Goal: Task Accomplishment & Management: Manage account settings

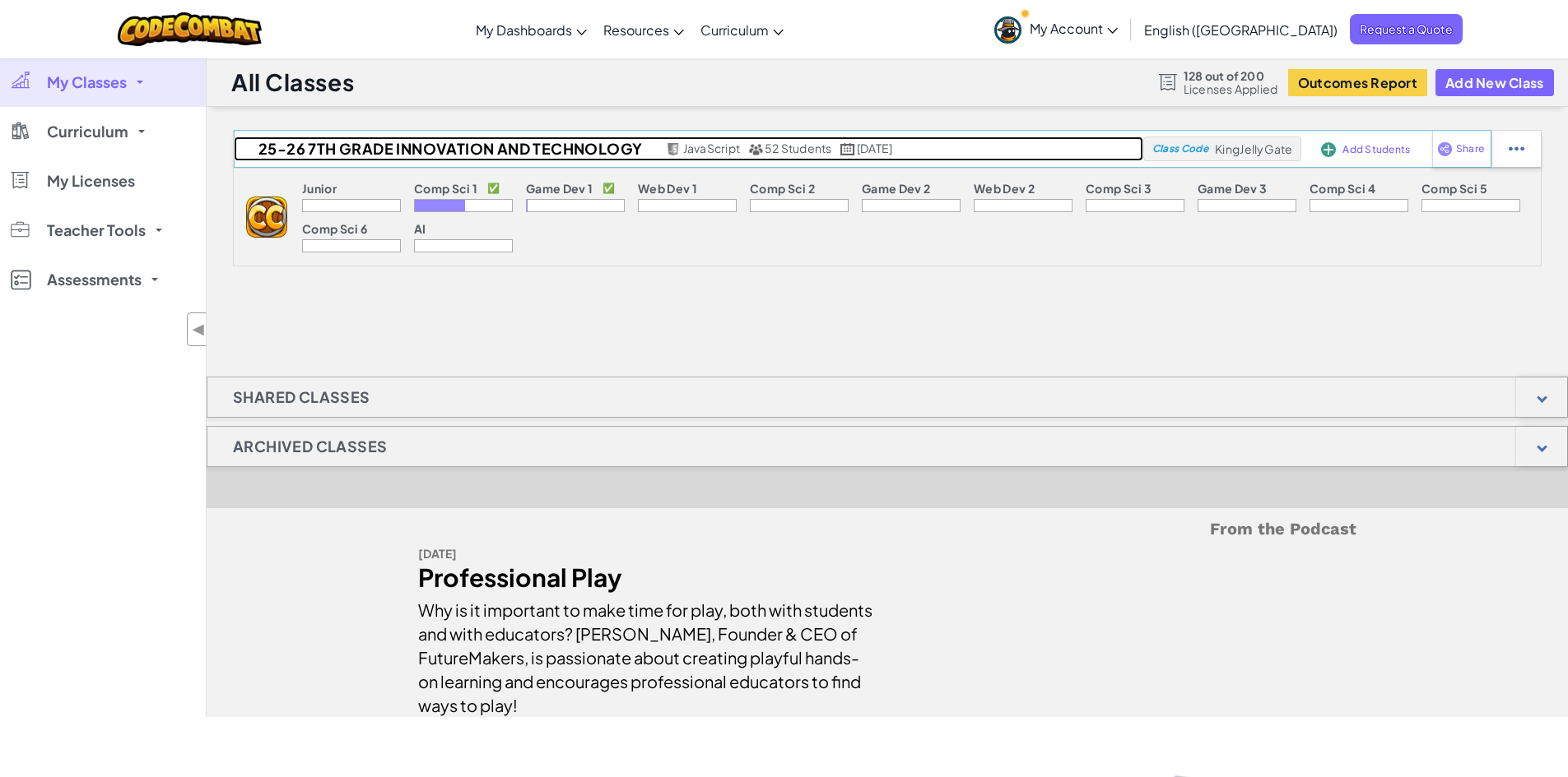
click at [476, 154] on h2 "25-26 7th Grade Innovation and Technology" at bounding box center [448, 149] width 428 height 24
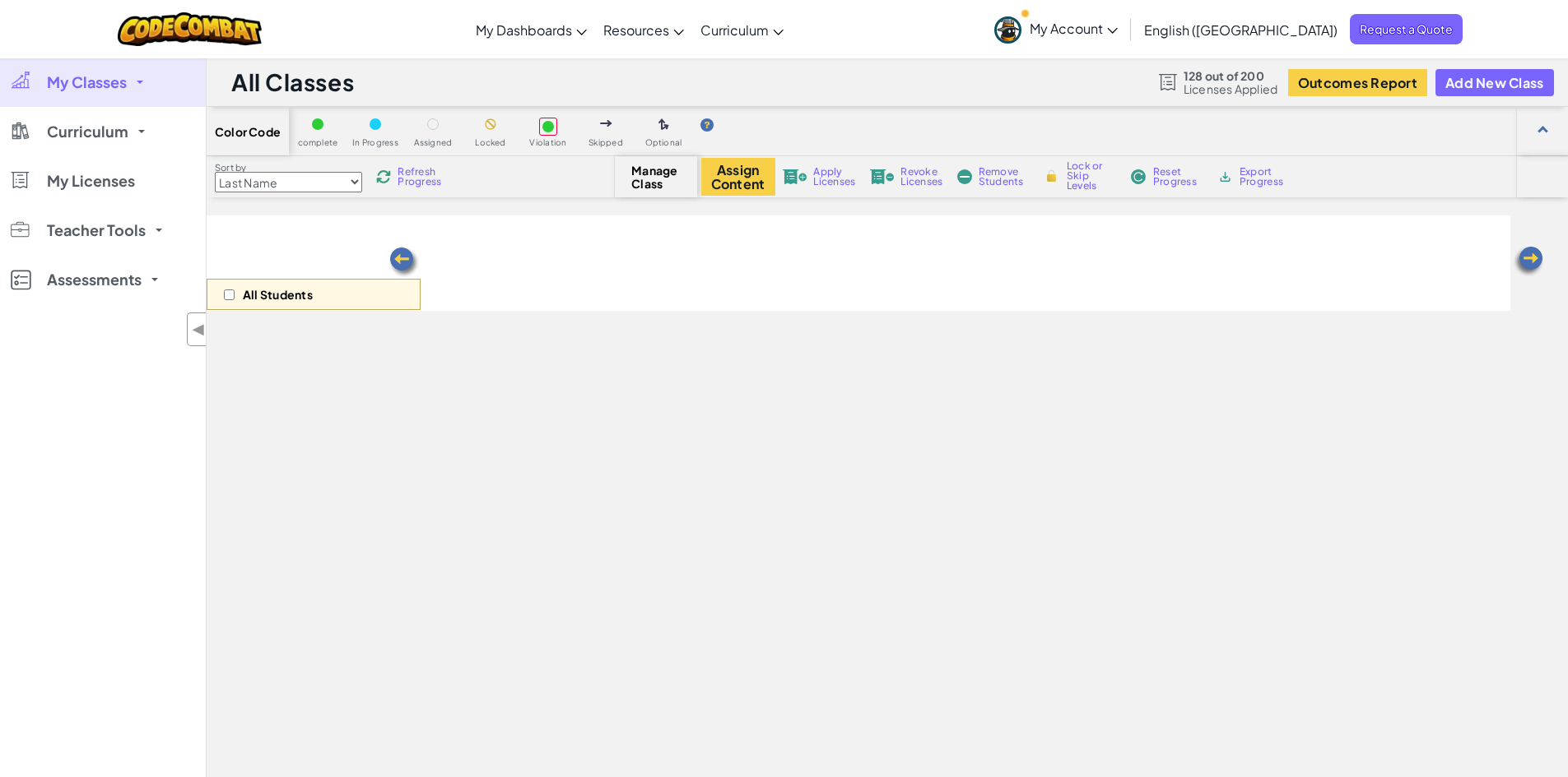
select select "560f1a9f22961295f9427742"
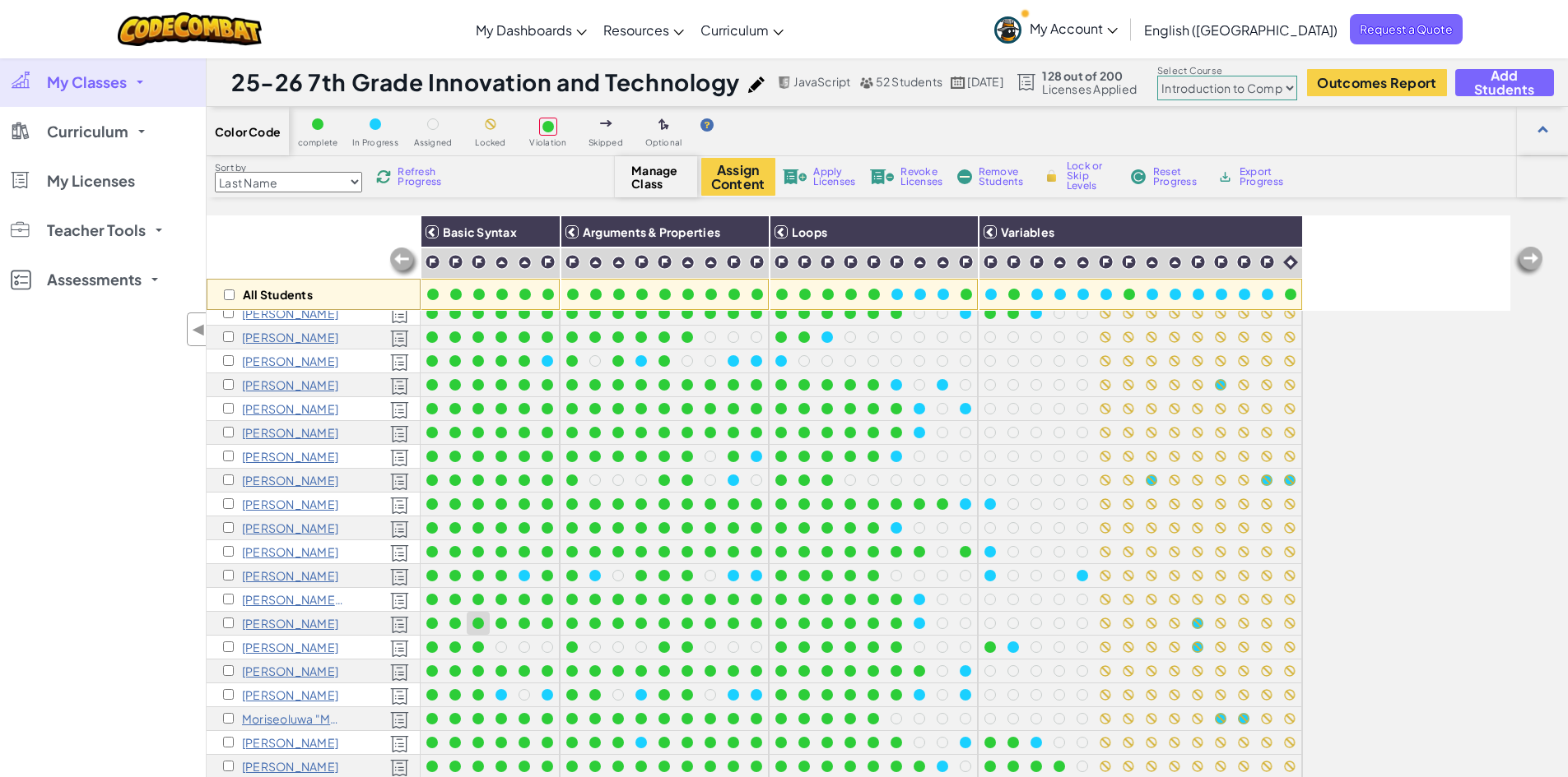
scroll to position [655, 0]
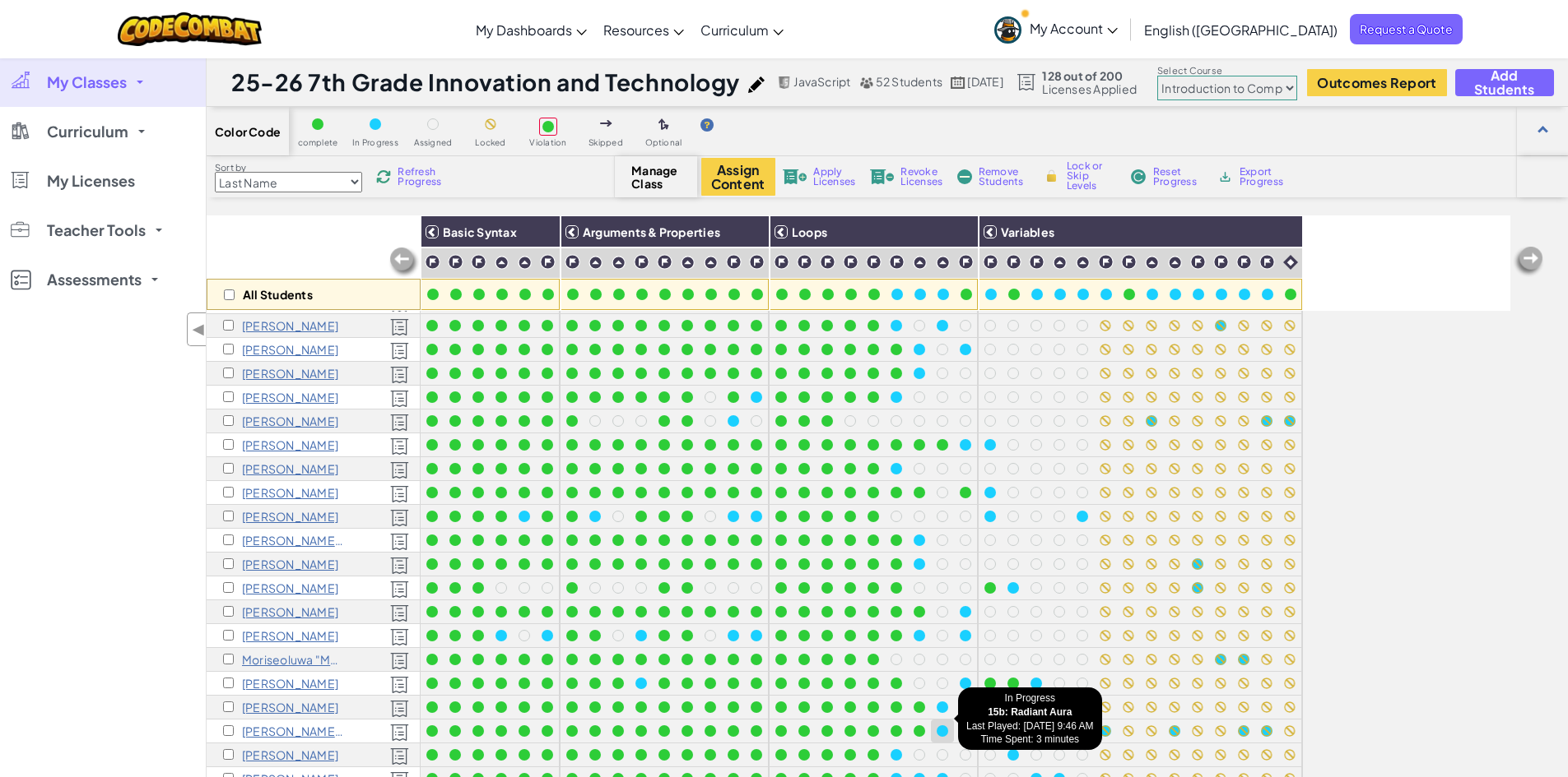
click at [941, 726] on div at bounding box center [942, 731] width 11 height 11
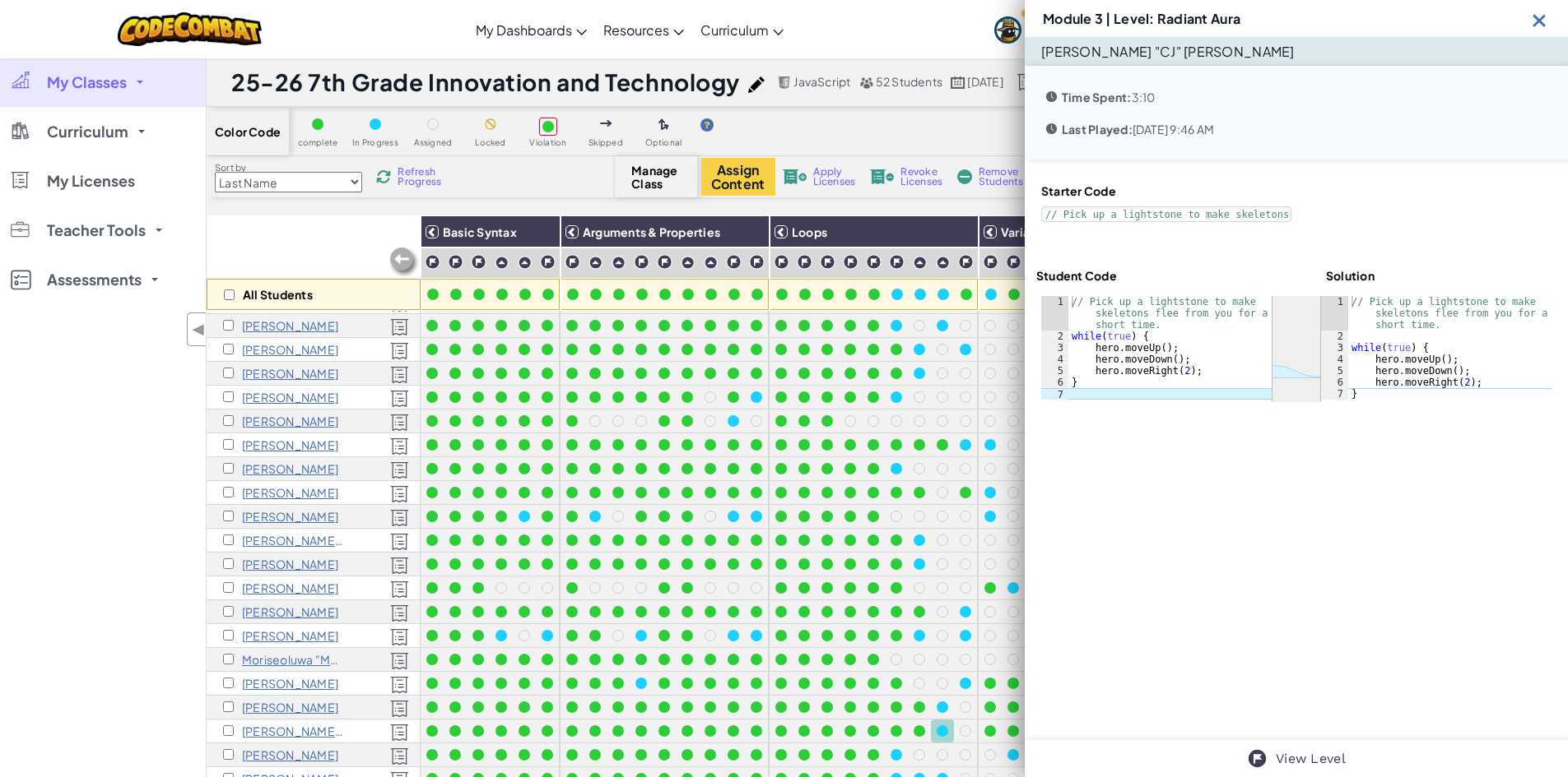
click at [1539, 19] on img at bounding box center [1539, 20] width 21 height 21
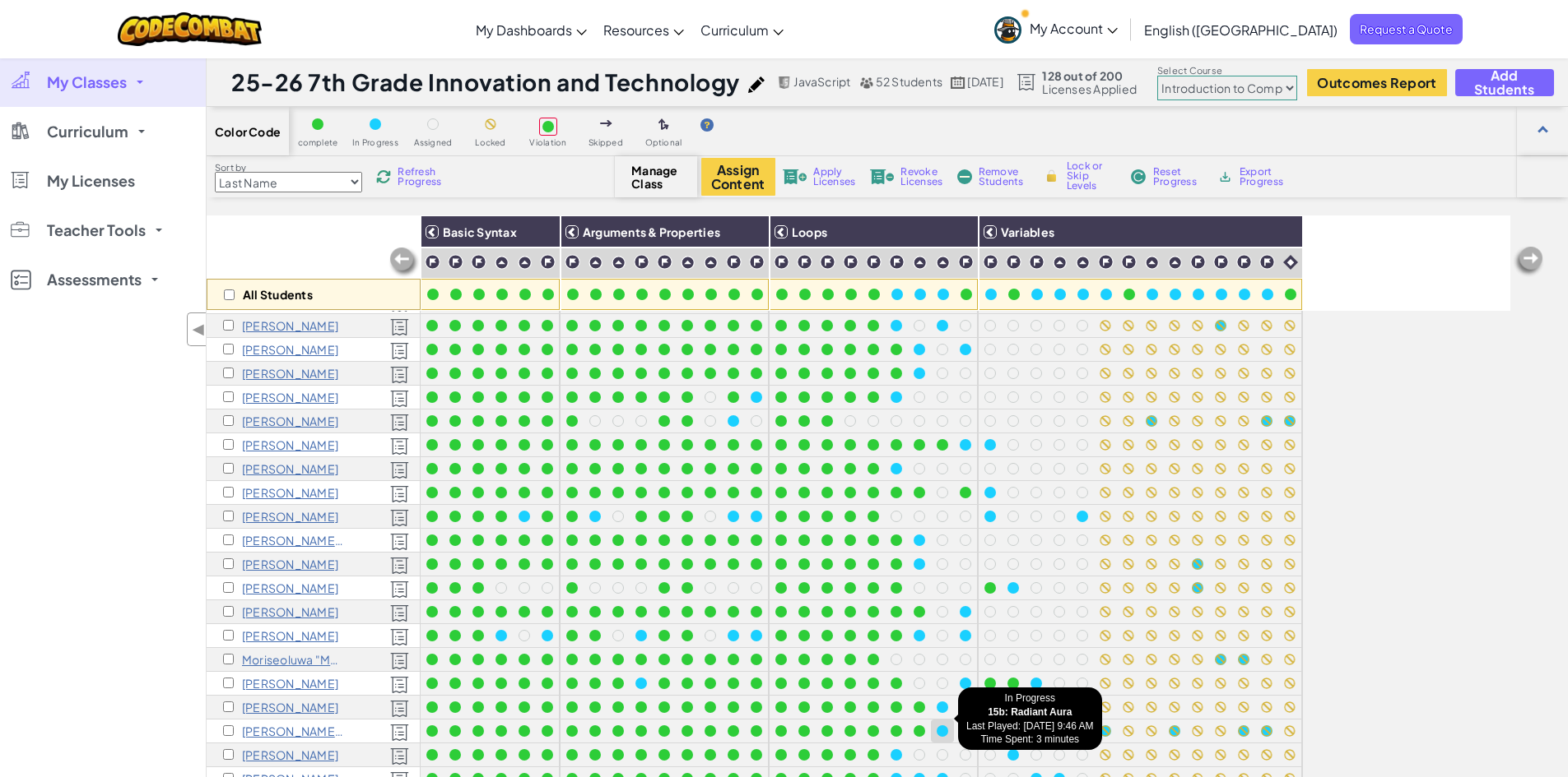
click at [943, 726] on div at bounding box center [942, 731] width 11 height 11
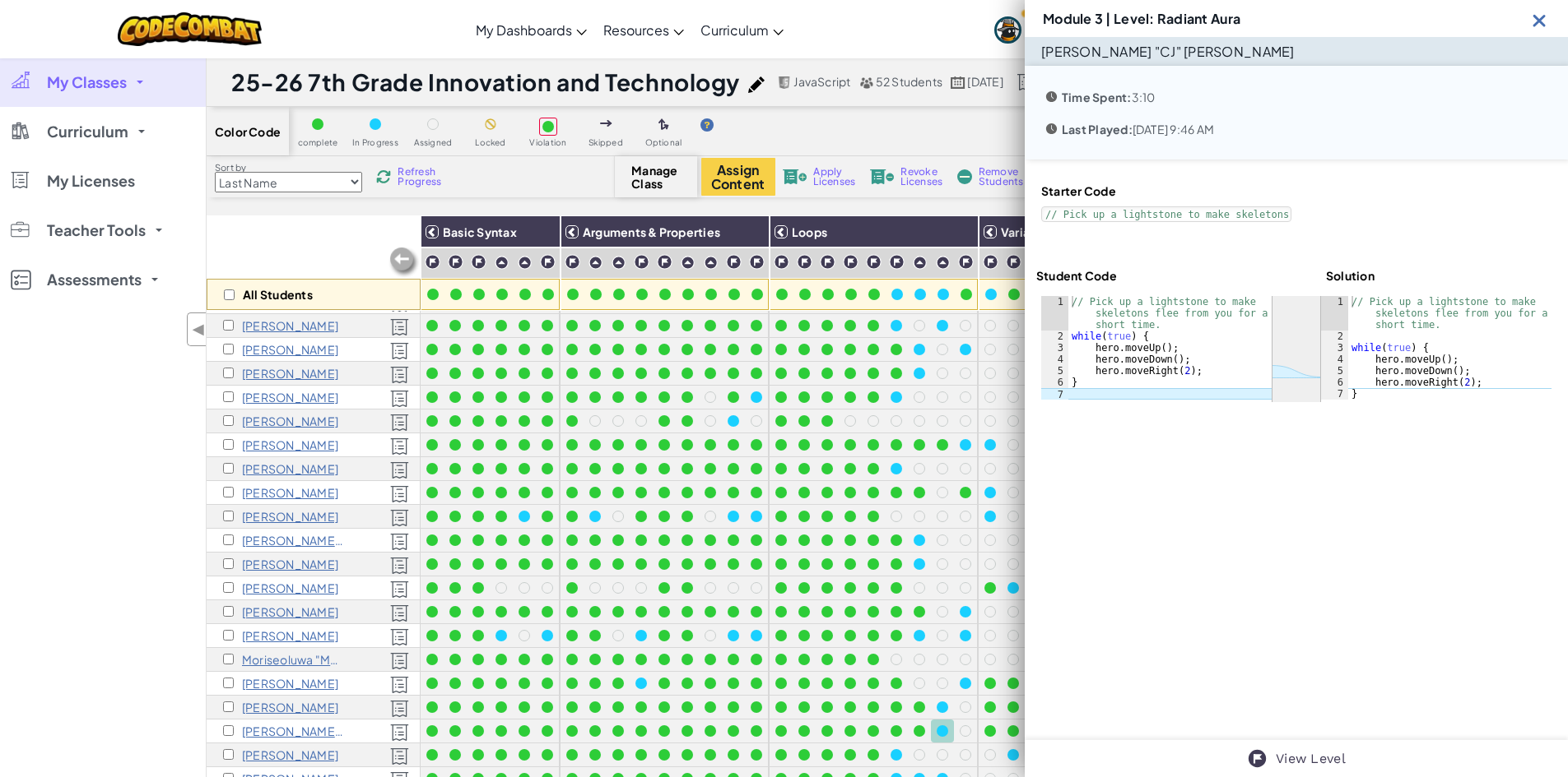
click at [1539, 20] on img at bounding box center [1539, 20] width 21 height 21
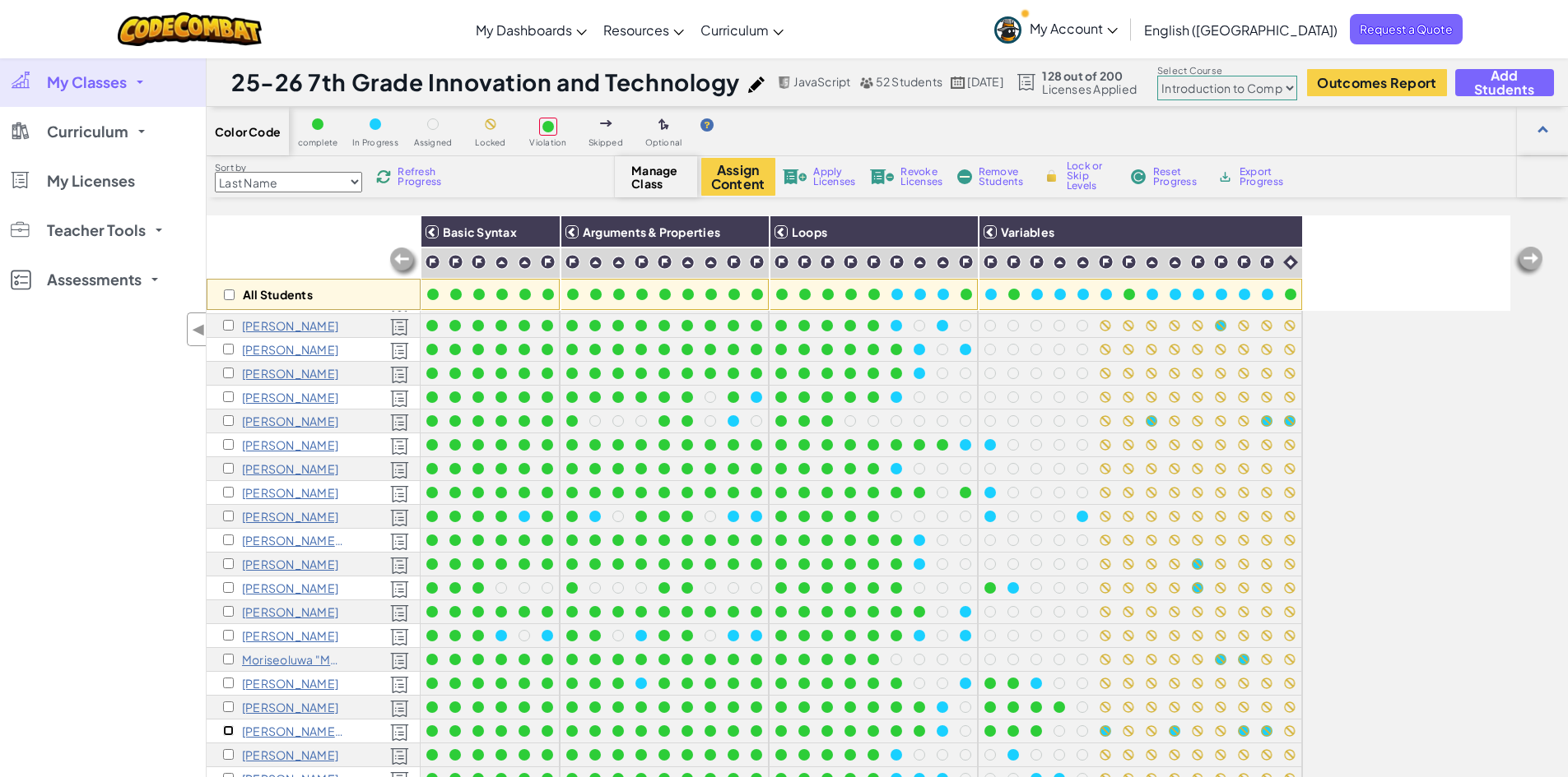
click at [224, 726] on input "checkbox" at bounding box center [228, 731] width 10 height 10
click at [945, 261] on img at bounding box center [943, 262] width 14 height 14
click at [1088, 182] on span "Lock or Skip Levels" at bounding box center [1091, 176] width 49 height 29
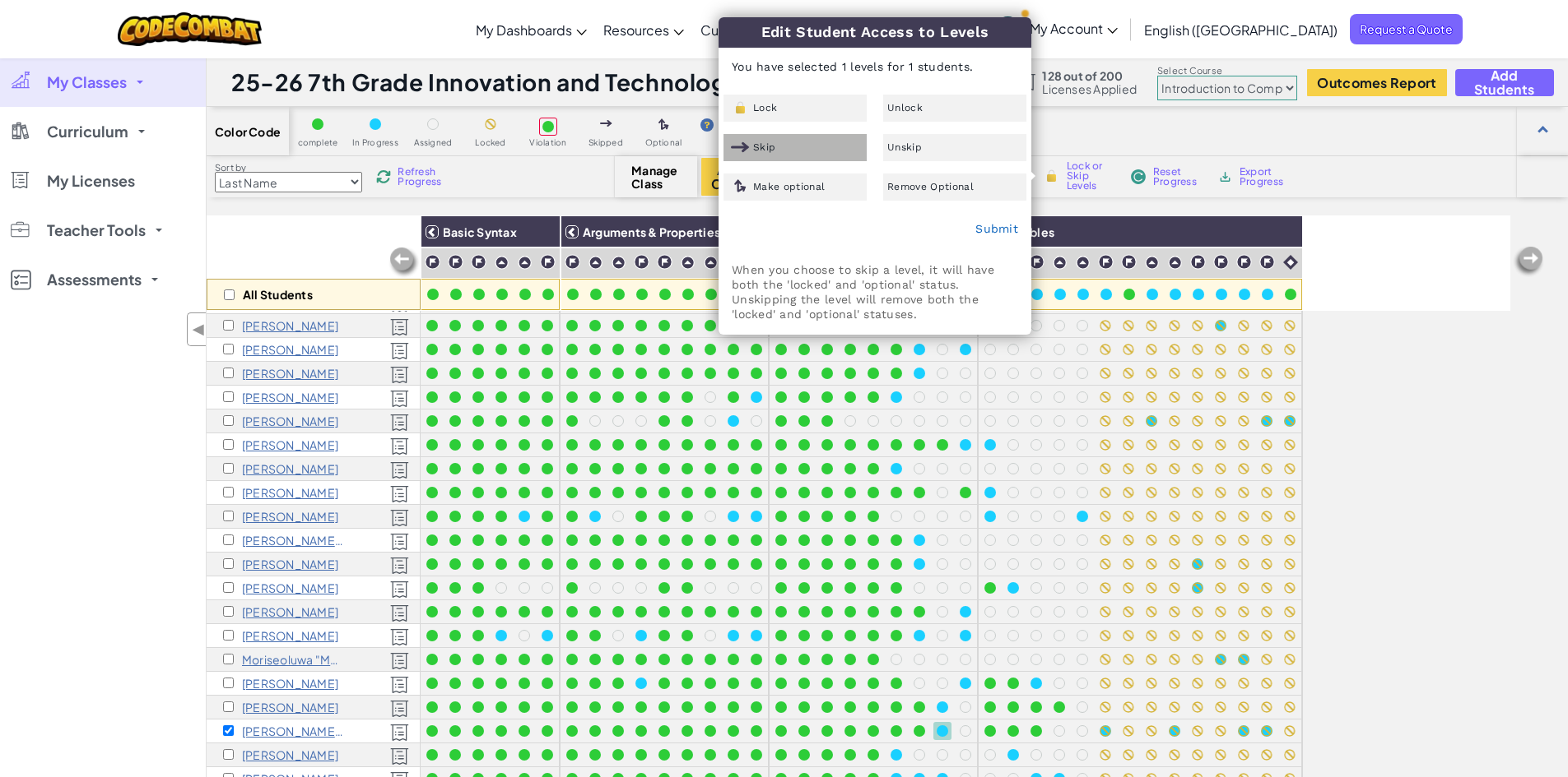
click at [797, 143] on div "Skip" at bounding box center [795, 147] width 143 height 27
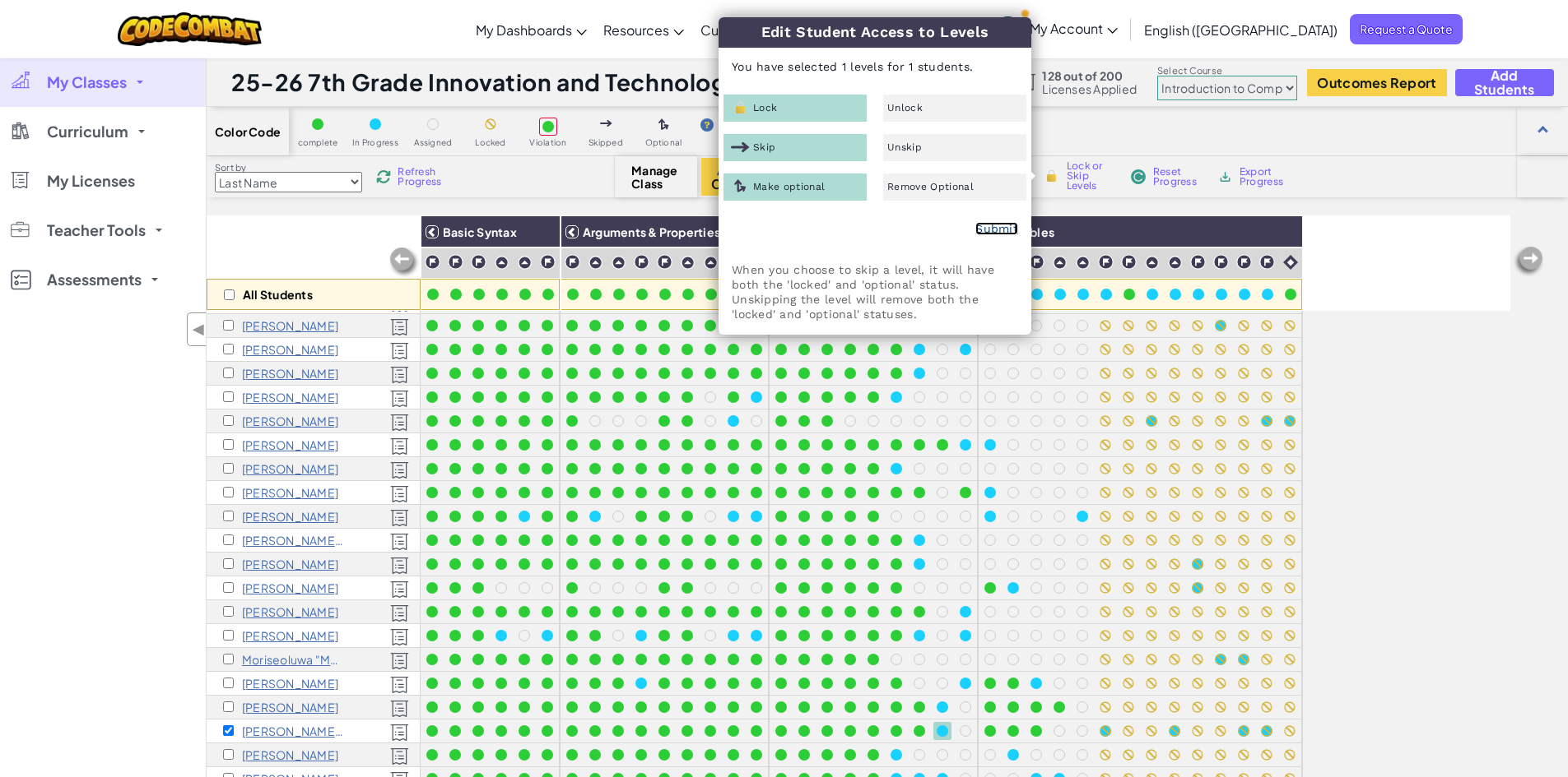
click at [1005, 231] on link "Submit" at bounding box center [996, 228] width 42 height 13
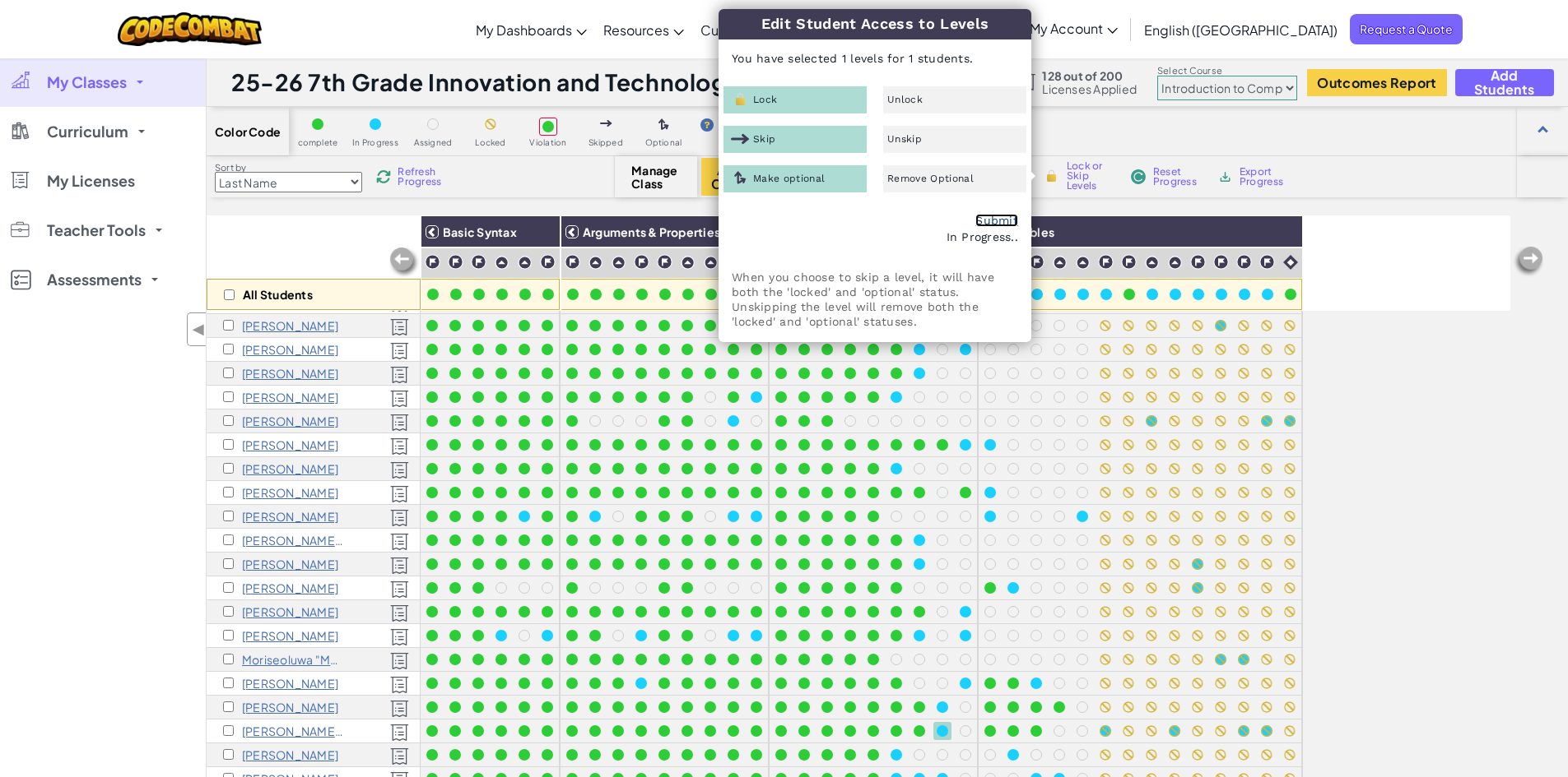
checkbox input "false"
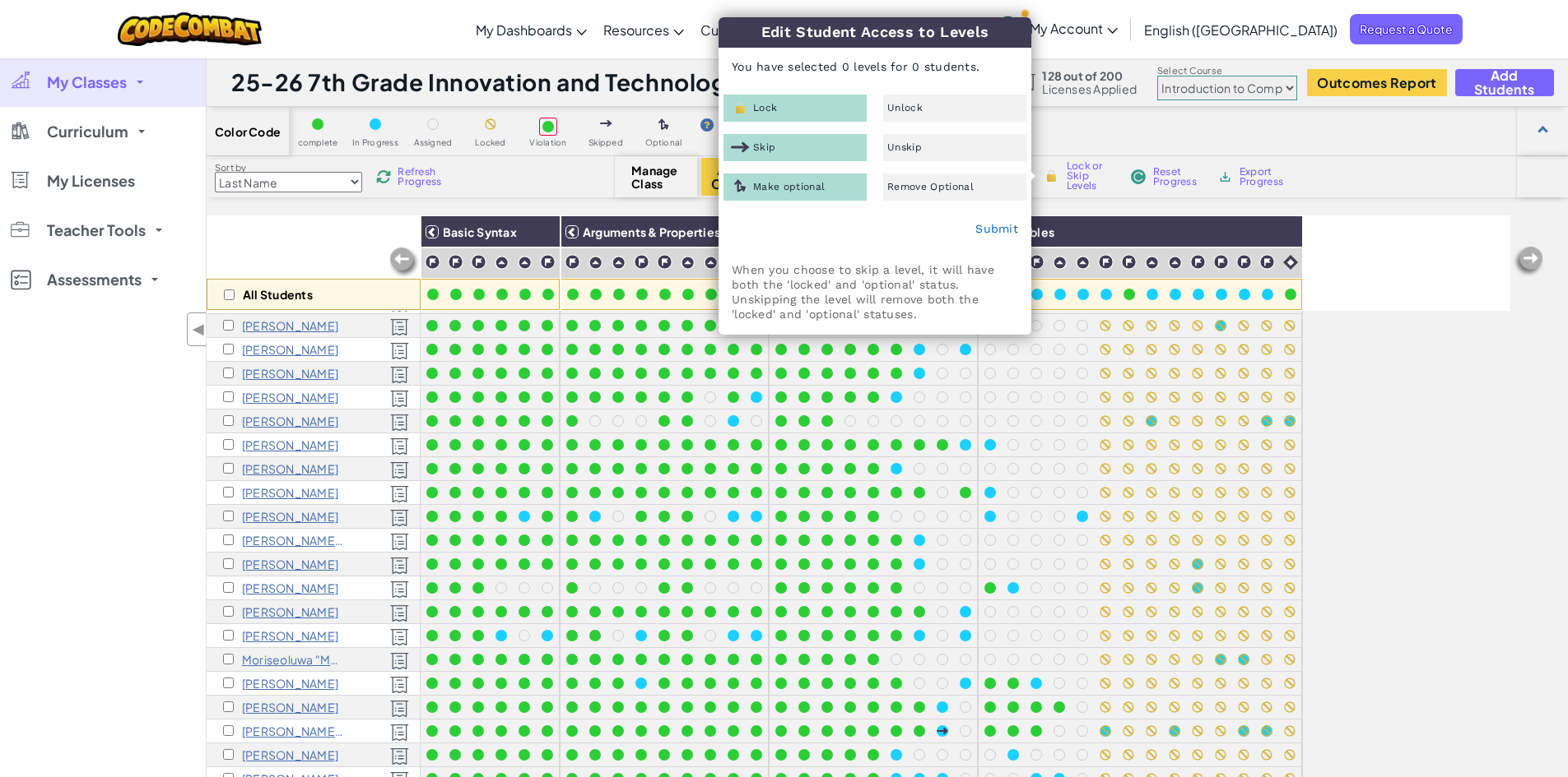
click at [68, 474] on div "My Classes All Classes 25-26 7th Grade Innovation and Technology Curriculum K-5…" at bounding box center [102, 445] width 205 height 777
